Goal: Task Accomplishment & Management: Use online tool/utility

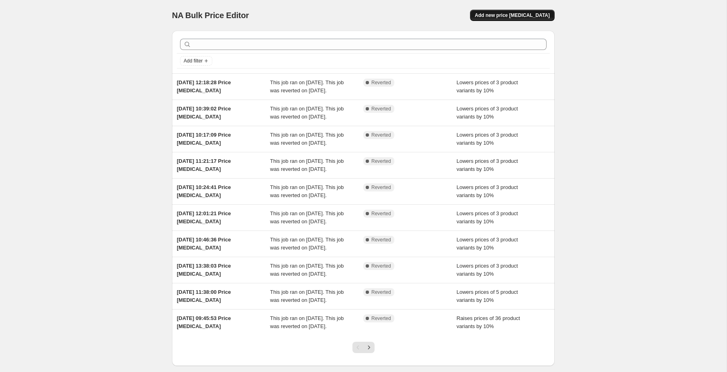
click at [534, 14] on span "Add new price [MEDICAL_DATA]" at bounding box center [512, 15] width 75 height 6
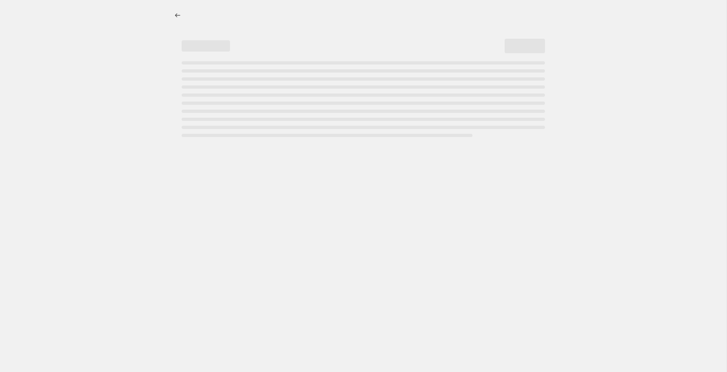
select select "percentage"
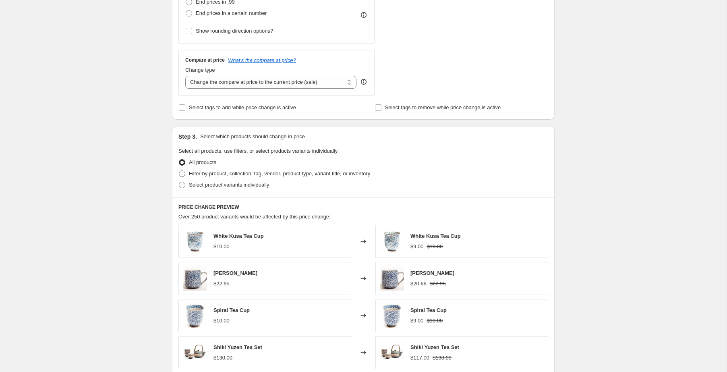
scroll to position [251, 0]
click at [183, 184] on span at bounding box center [182, 184] width 6 height 6
click at [179, 182] on input "Select product variants individually" at bounding box center [179, 181] width 0 height 0
radio input "true"
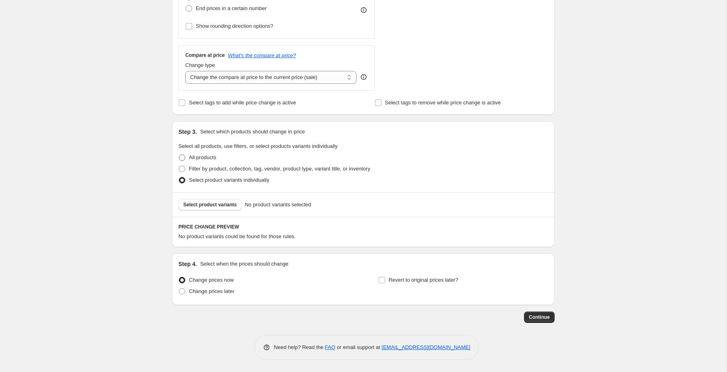
scroll to position [255, 0]
click at [208, 201] on button "Select product variants" at bounding box center [210, 204] width 63 height 11
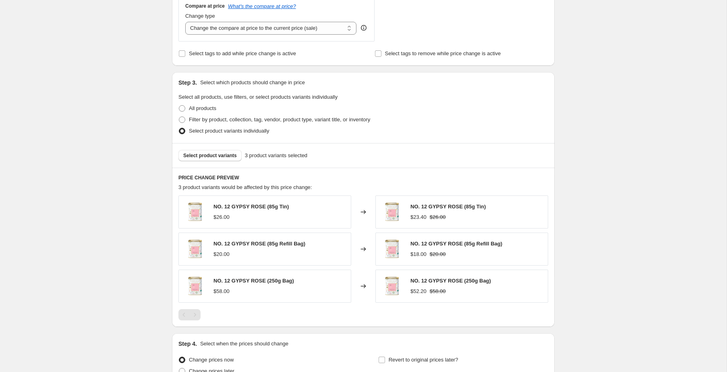
scroll to position [384, 0]
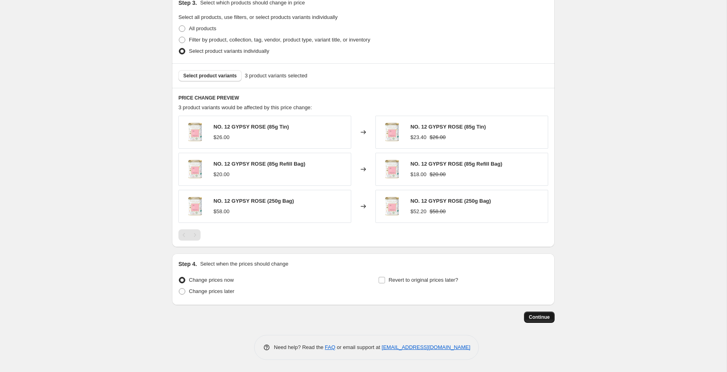
click at [533, 319] on span "Continue" at bounding box center [539, 317] width 21 height 6
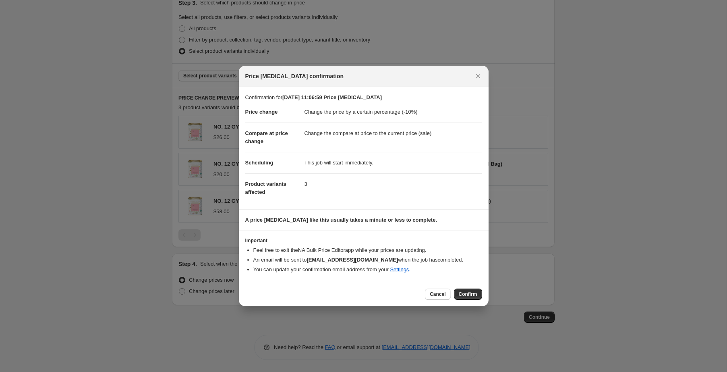
click at [459, 295] on span "Confirm" at bounding box center [468, 294] width 19 height 6
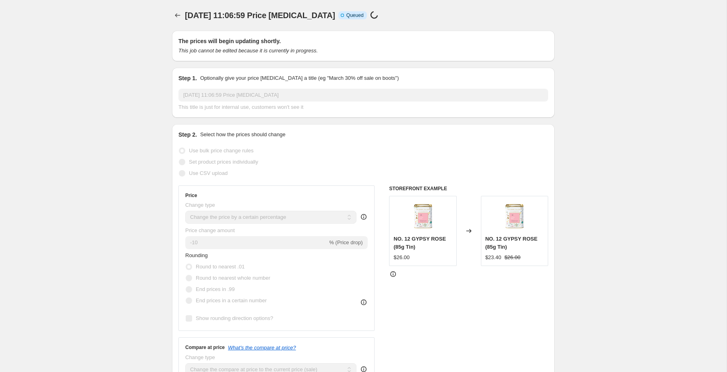
scroll to position [384, 0]
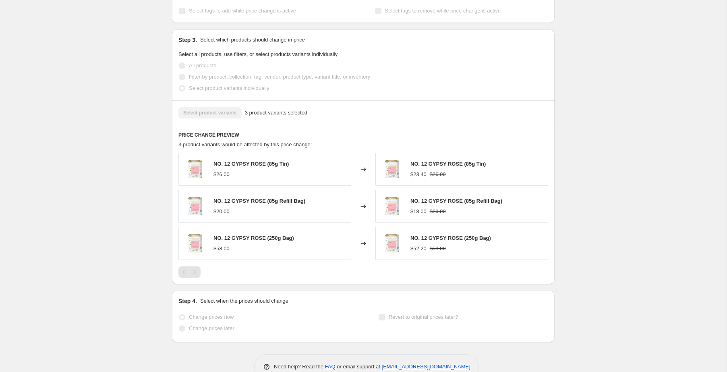
select select "percentage"
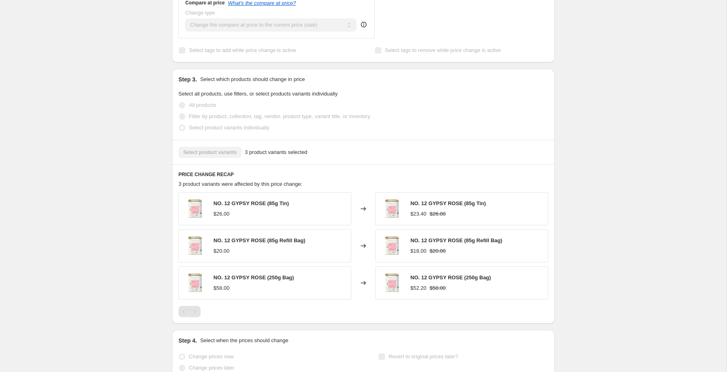
scroll to position [0, 0]
